Goal: Transaction & Acquisition: Book appointment/travel/reservation

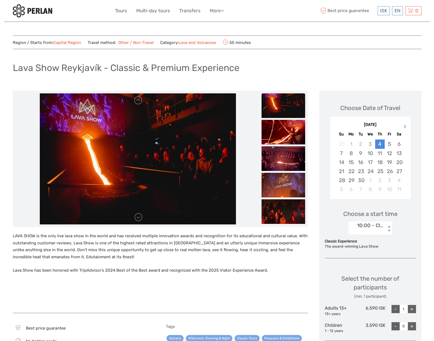
click at [406, 126] on span "Next Month" at bounding box center [406, 128] width 0 height 8
click at [351, 152] on div "6" at bounding box center [352, 153] width 10 height 9
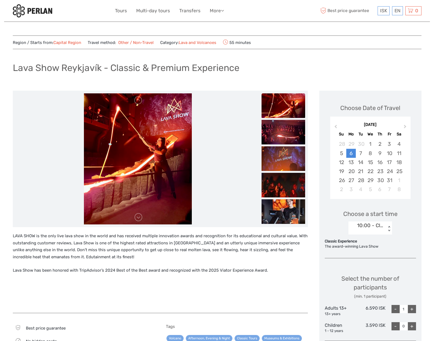
click at [389, 226] on div "< >" at bounding box center [389, 229] width 5 height 6
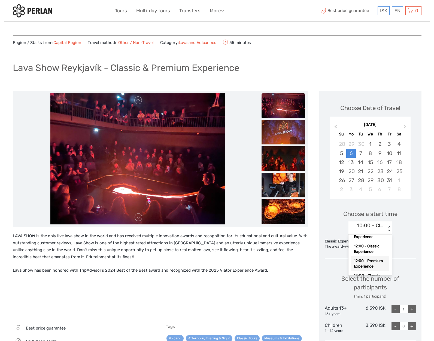
click at [375, 261] on div "12:00 - Premium Experience" at bounding box center [371, 263] width 38 height 15
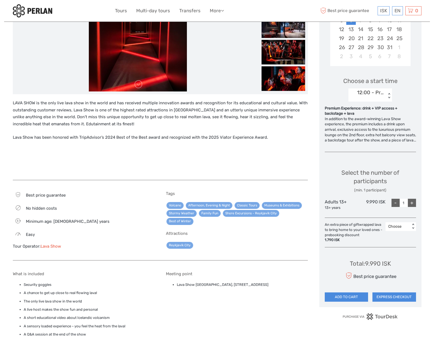
scroll to position [137, 0]
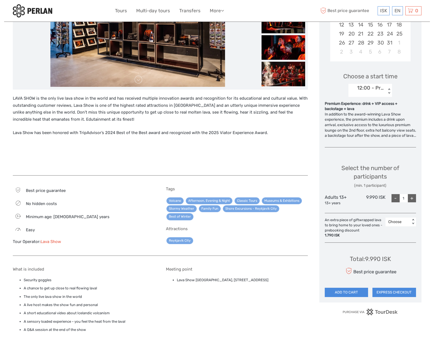
click at [401, 224] on div "Choose" at bounding box center [398, 221] width 19 height 5
click at [398, 248] on div "1" at bounding box center [401, 245] width 25 height 9
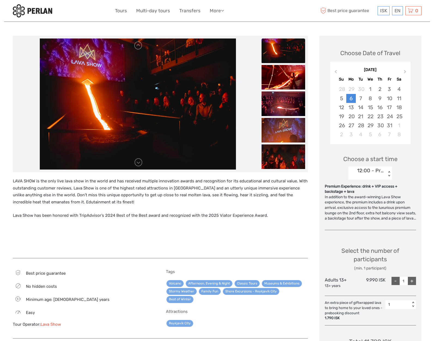
scroll to position [55, 0]
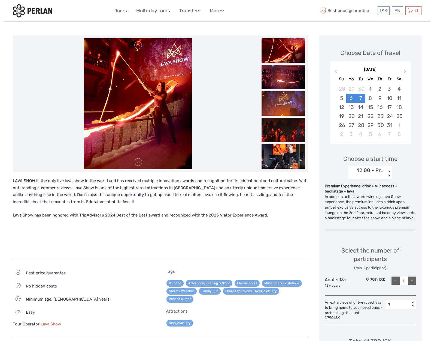
click at [362, 98] on div "7" at bounding box center [361, 98] width 10 height 9
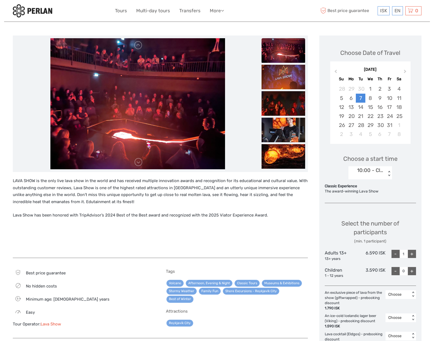
scroll to position [63, 0]
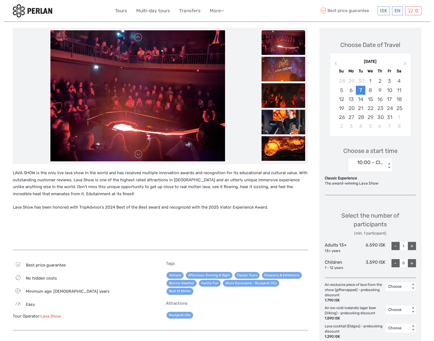
click at [390, 163] on div "< >" at bounding box center [389, 166] width 5 height 6
click at [378, 197] on div "10:00 - Premium Experience" at bounding box center [371, 198] width 38 height 15
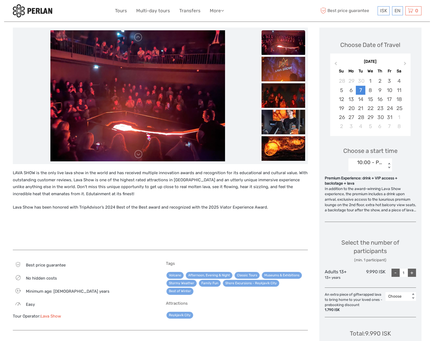
click at [389, 164] on div "< >" at bounding box center [389, 166] width 5 height 6
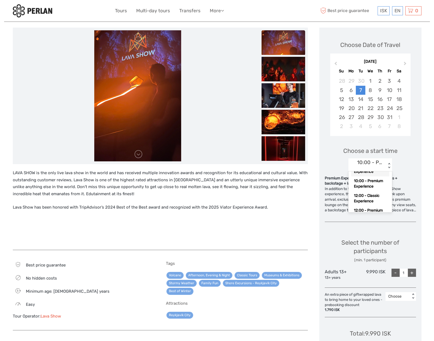
scroll to position [15, 0]
click at [373, 196] on div "12:00 - Classic Experience" at bounding box center [371, 198] width 38 height 15
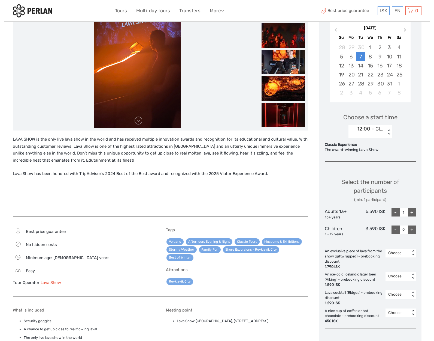
scroll to position [97, 0]
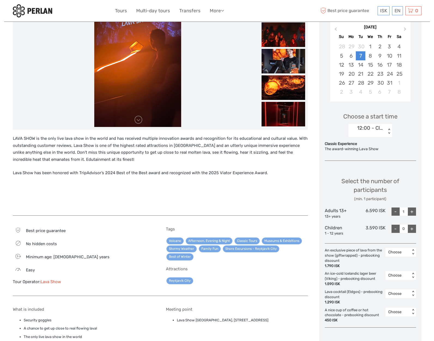
click at [412, 226] on div "+" at bounding box center [412, 228] width 8 height 8
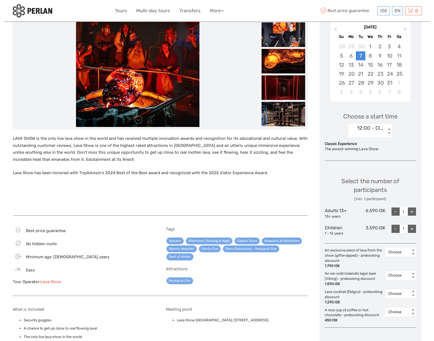
click at [412, 226] on div "+" at bounding box center [412, 228] width 8 height 8
type input "2"
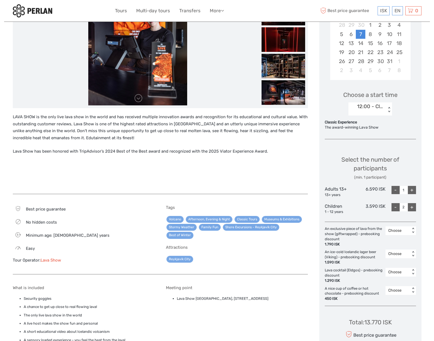
scroll to position [120, 0]
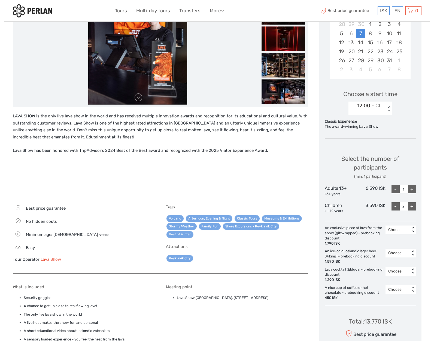
click at [397, 227] on div "Choose" at bounding box center [398, 229] width 19 height 5
click at [398, 259] on div "2" at bounding box center [401, 262] width 25 height 9
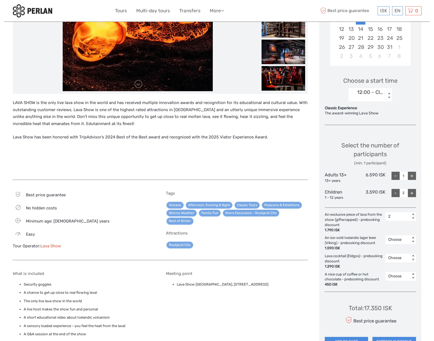
scroll to position [133, 0]
click at [399, 273] on div "Choose" at bounding box center [398, 275] width 19 height 5
click at [398, 313] on div "3" at bounding box center [401, 317] width 25 height 9
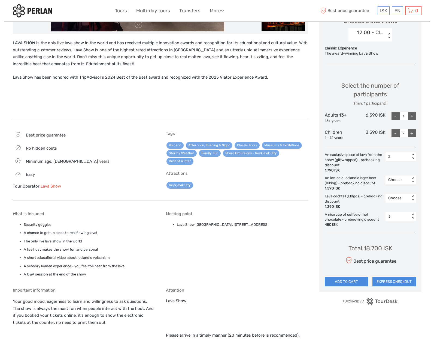
scroll to position [208, 0]
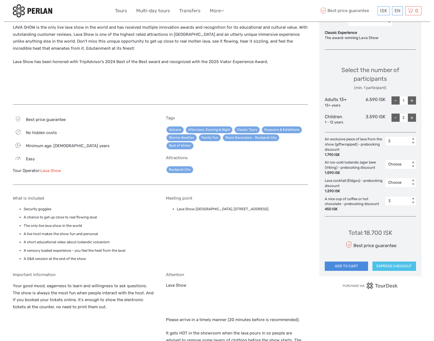
click at [389, 261] on button "EXPRESS CHECKOUT" at bounding box center [395, 265] width 44 height 9
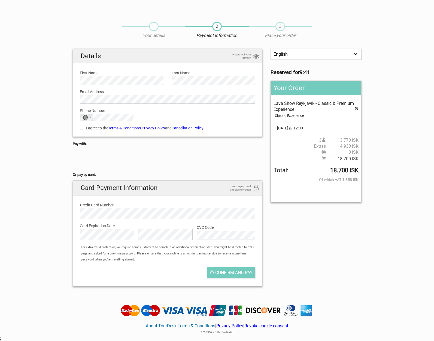
click at [91, 117] on div "Selected country" at bounding box center [90, 117] width 2 height 1
type input "us"
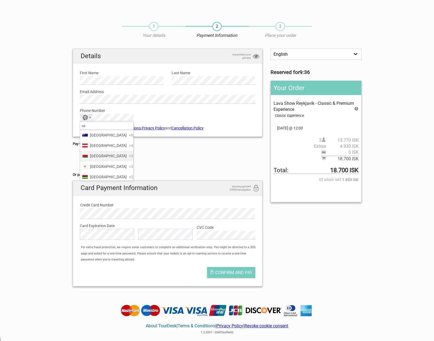
scroll to position [22, 0]
click at [98, 175] on span "United States" at bounding box center [108, 176] width 37 height 6
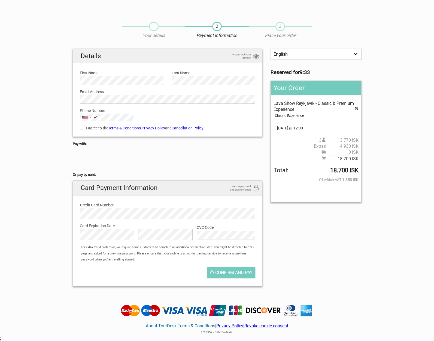
click at [82, 127] on input "I agree to the Terms & Conditions , Privacy Policy and Cancellation Policy" at bounding box center [82, 128] width 4 height 4
checkbox input "true"
